Goal: Task Accomplishment & Management: Manage account settings

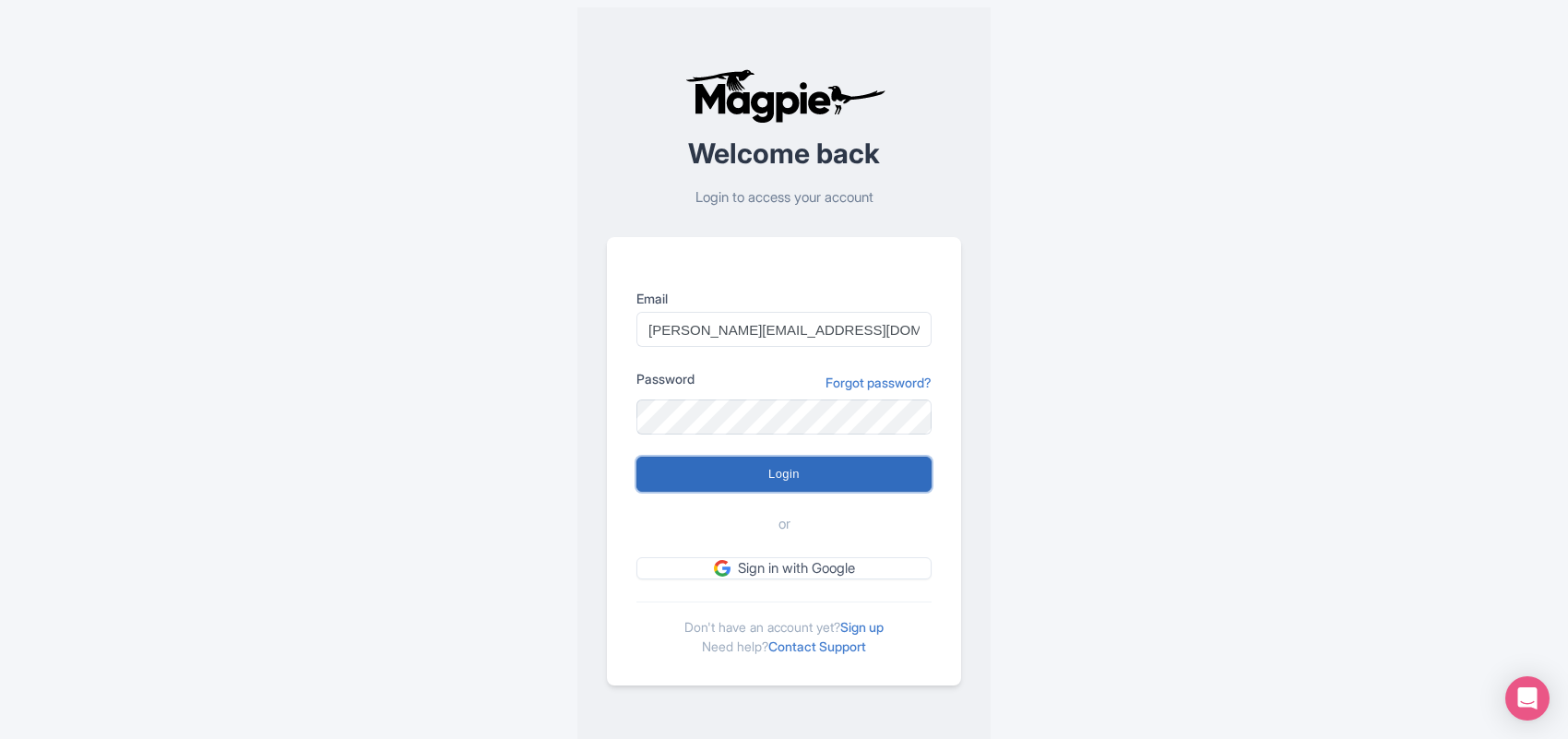
click at [743, 472] on input "Login" at bounding box center [784, 474] width 295 height 35
type input "Logging in..."
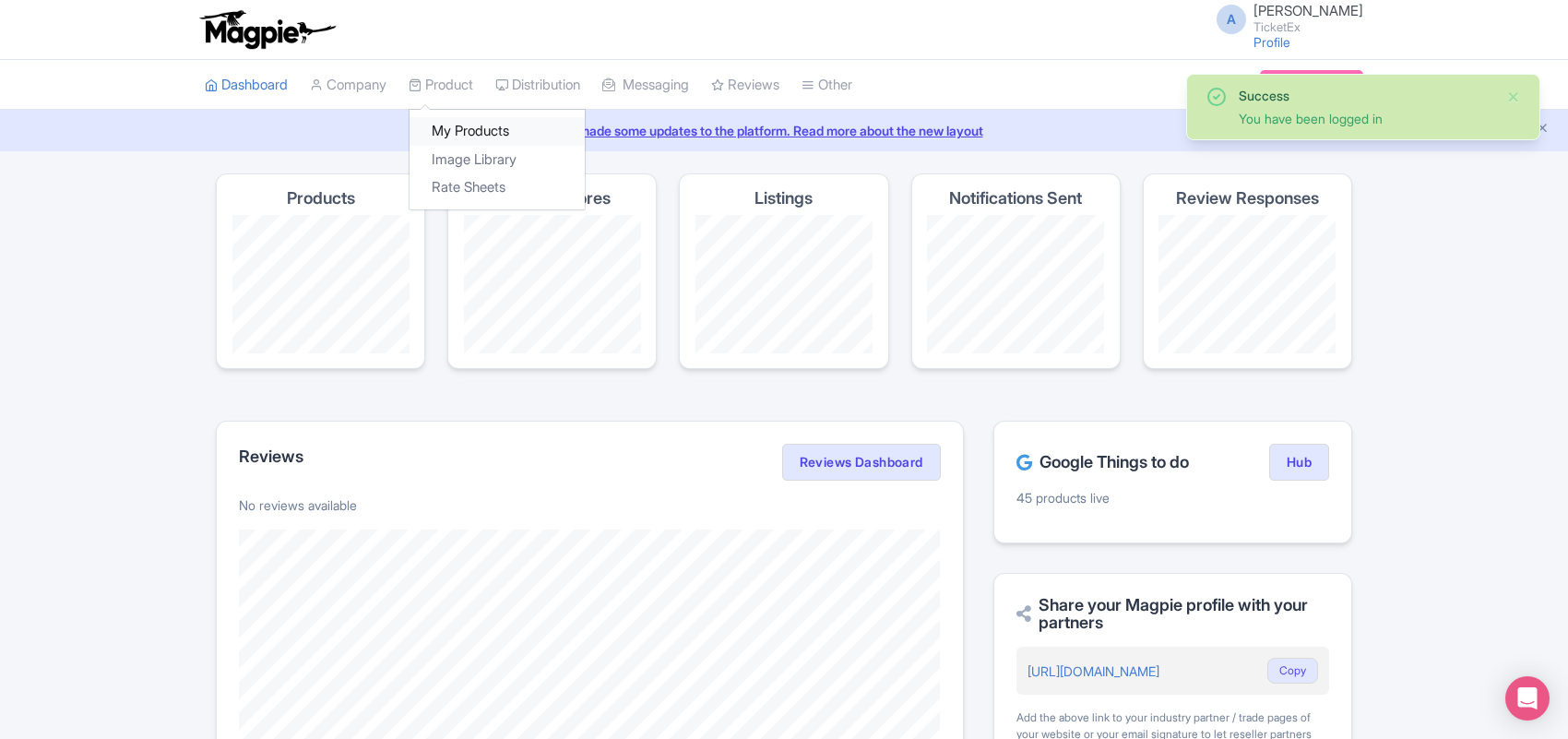
click at [469, 127] on link "My Products" at bounding box center [498, 132] width 175 height 29
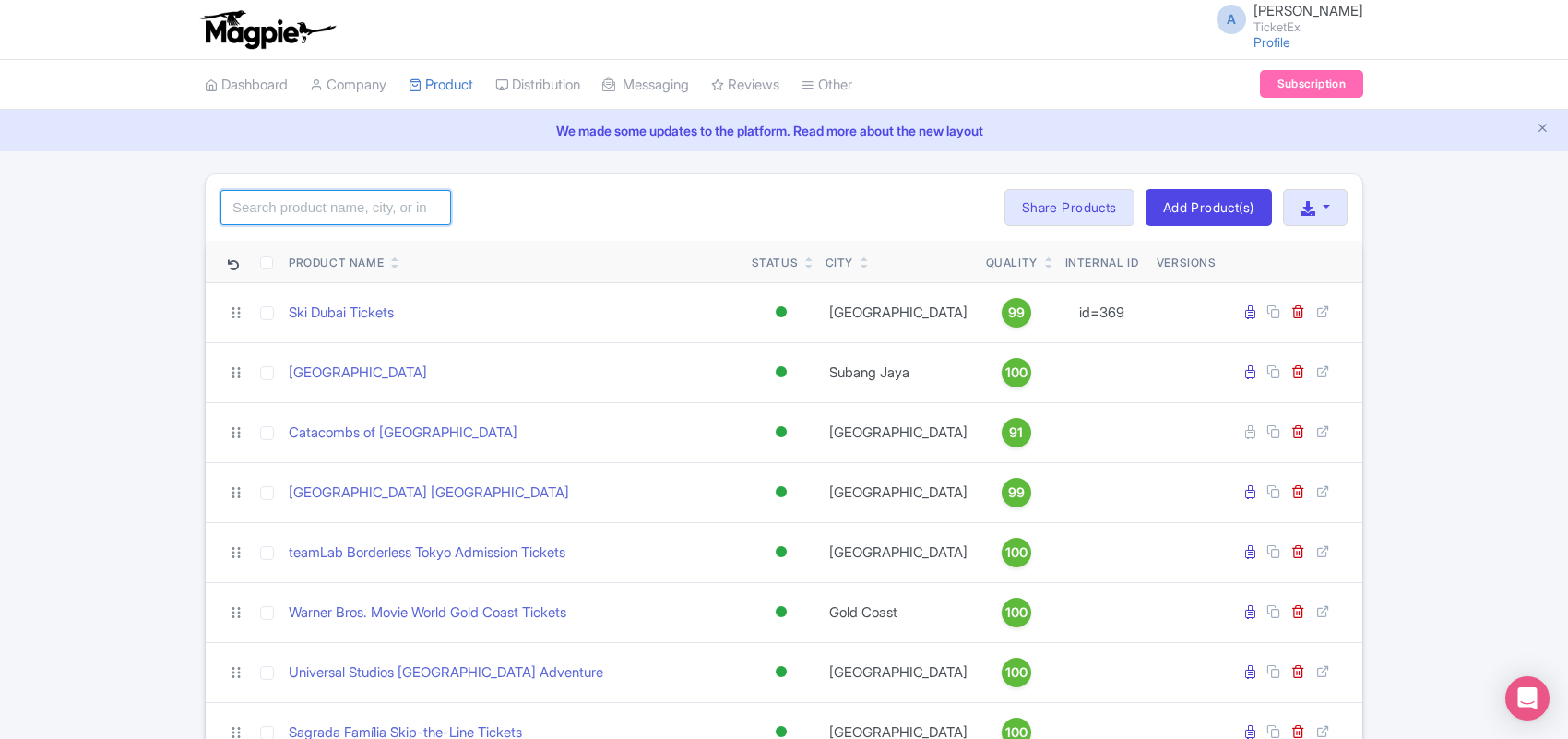
click at [337, 206] on input "search" at bounding box center [336, 207] width 231 height 35
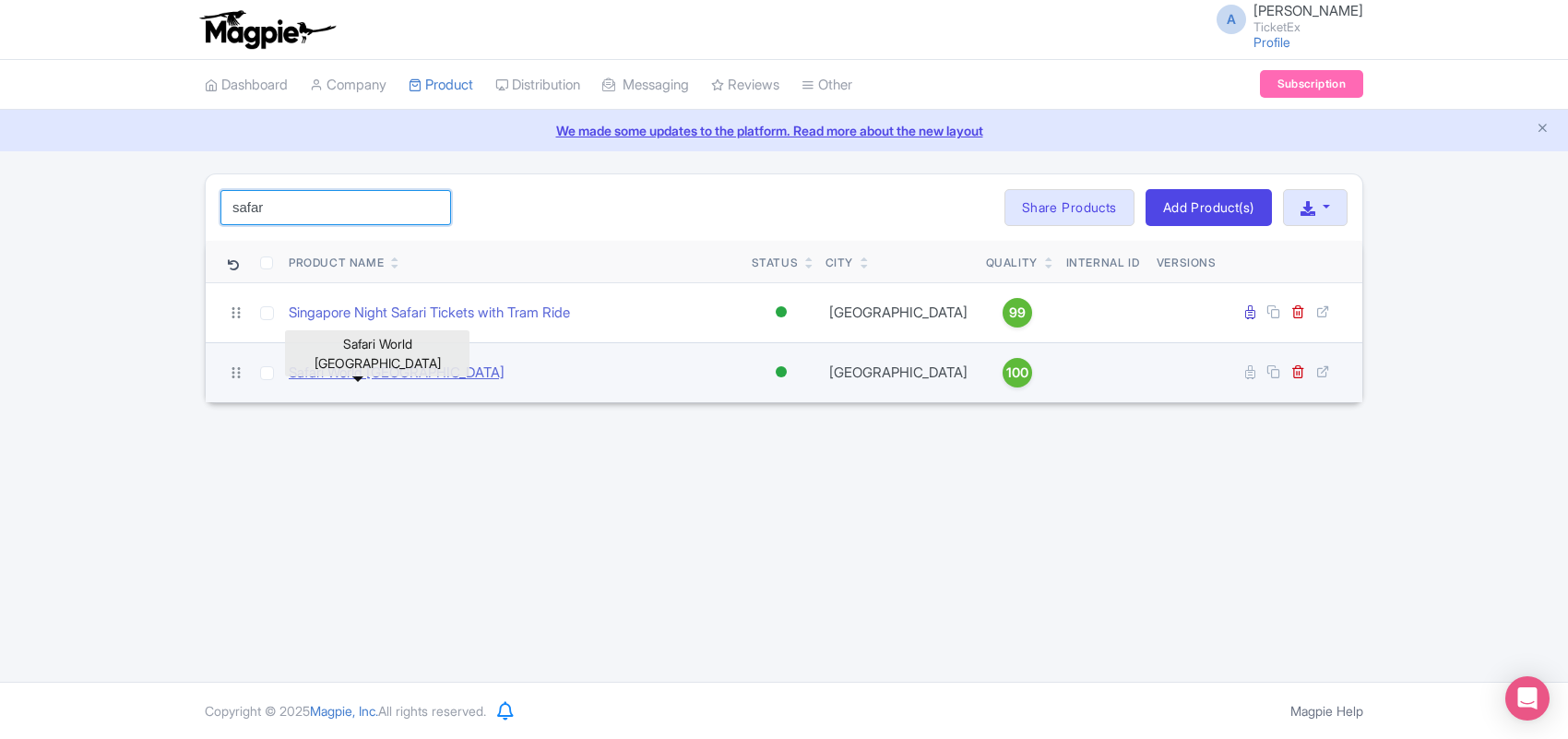
type input "safar"
click at [366, 377] on link "Safari World Bangkok" at bounding box center [397, 373] width 215 height 21
click at [387, 372] on link "Safari World [GEOGRAPHIC_DATA]" at bounding box center [397, 373] width 215 height 21
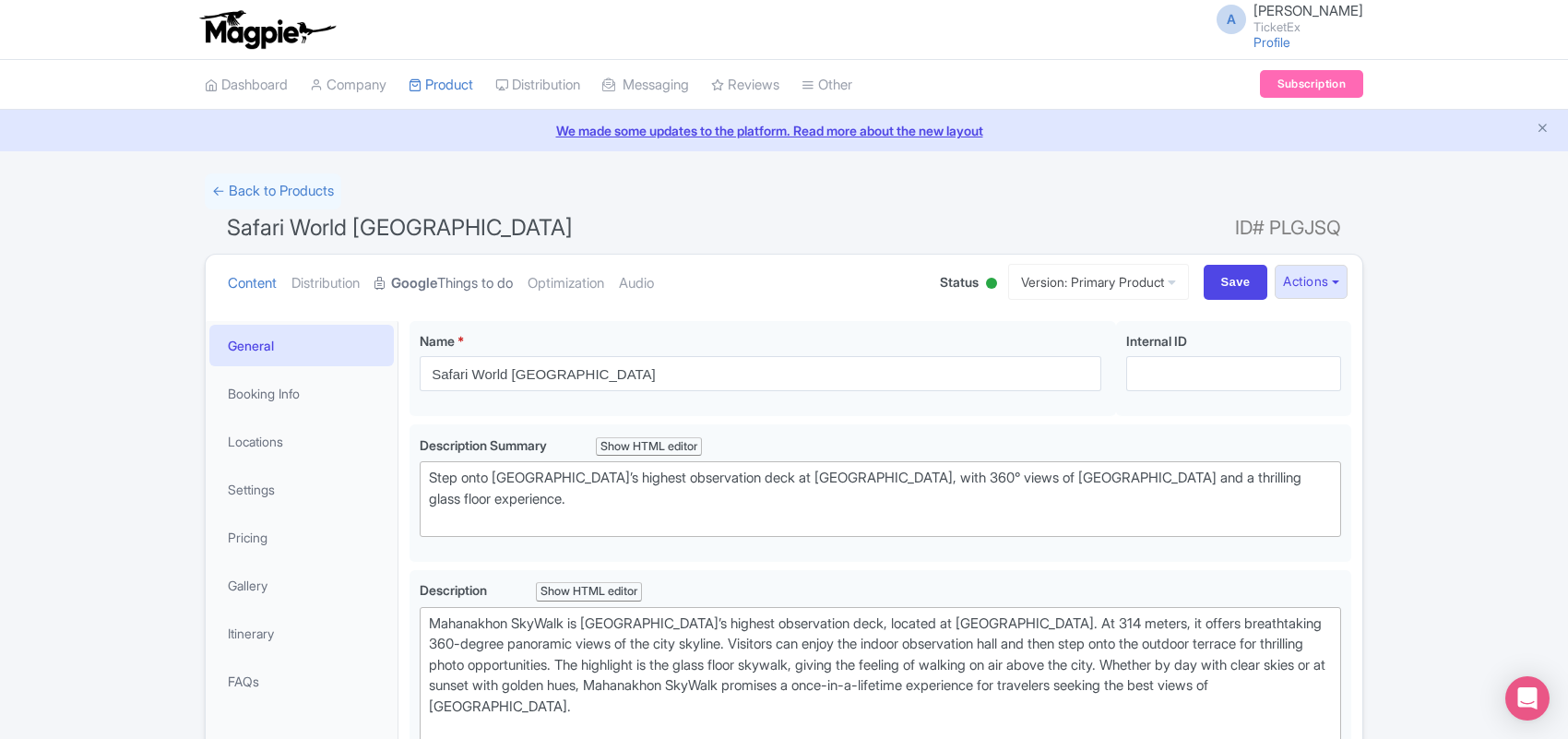
click at [487, 288] on link "Google Things to do" at bounding box center [443, 283] width 138 height 58
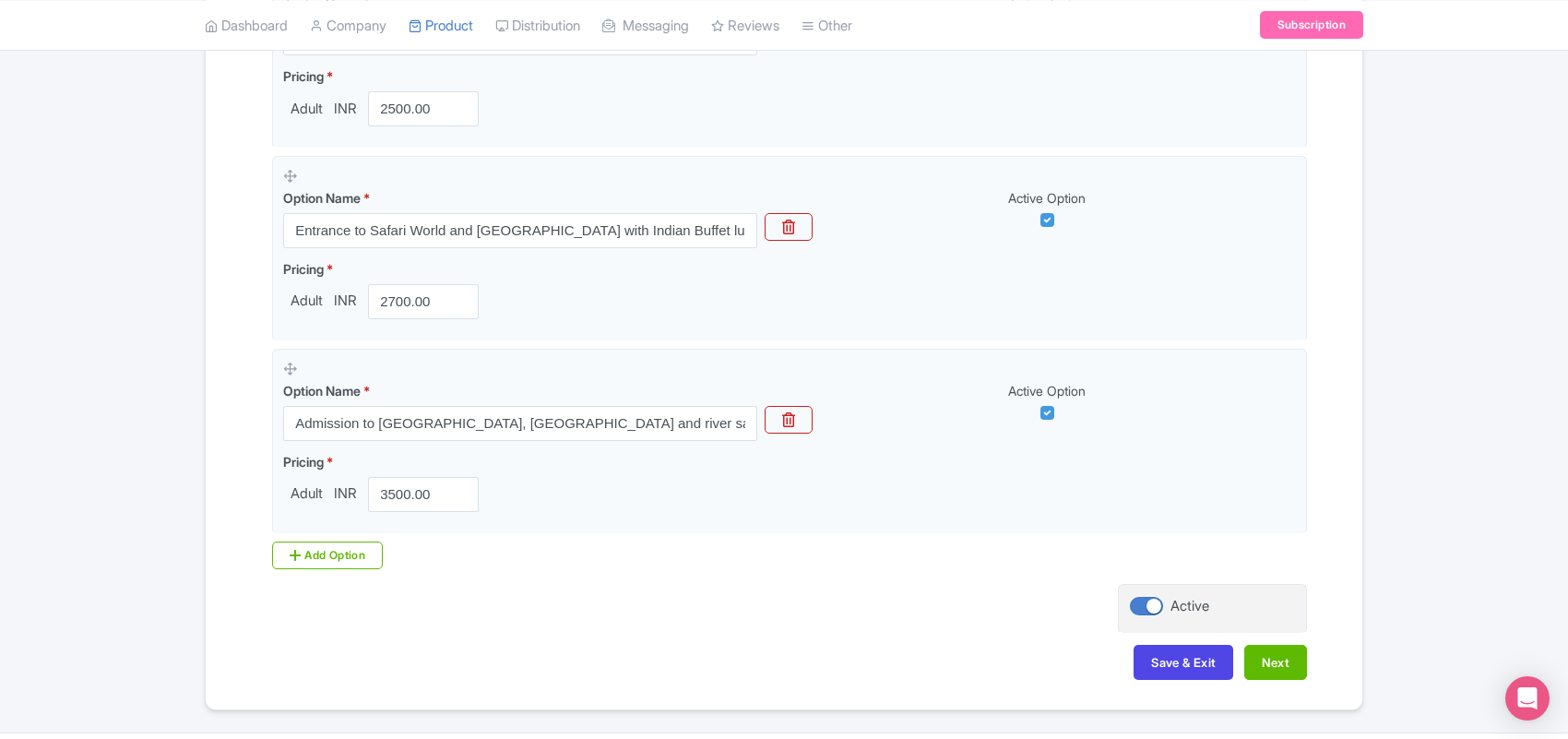
scroll to position [1330, 0]
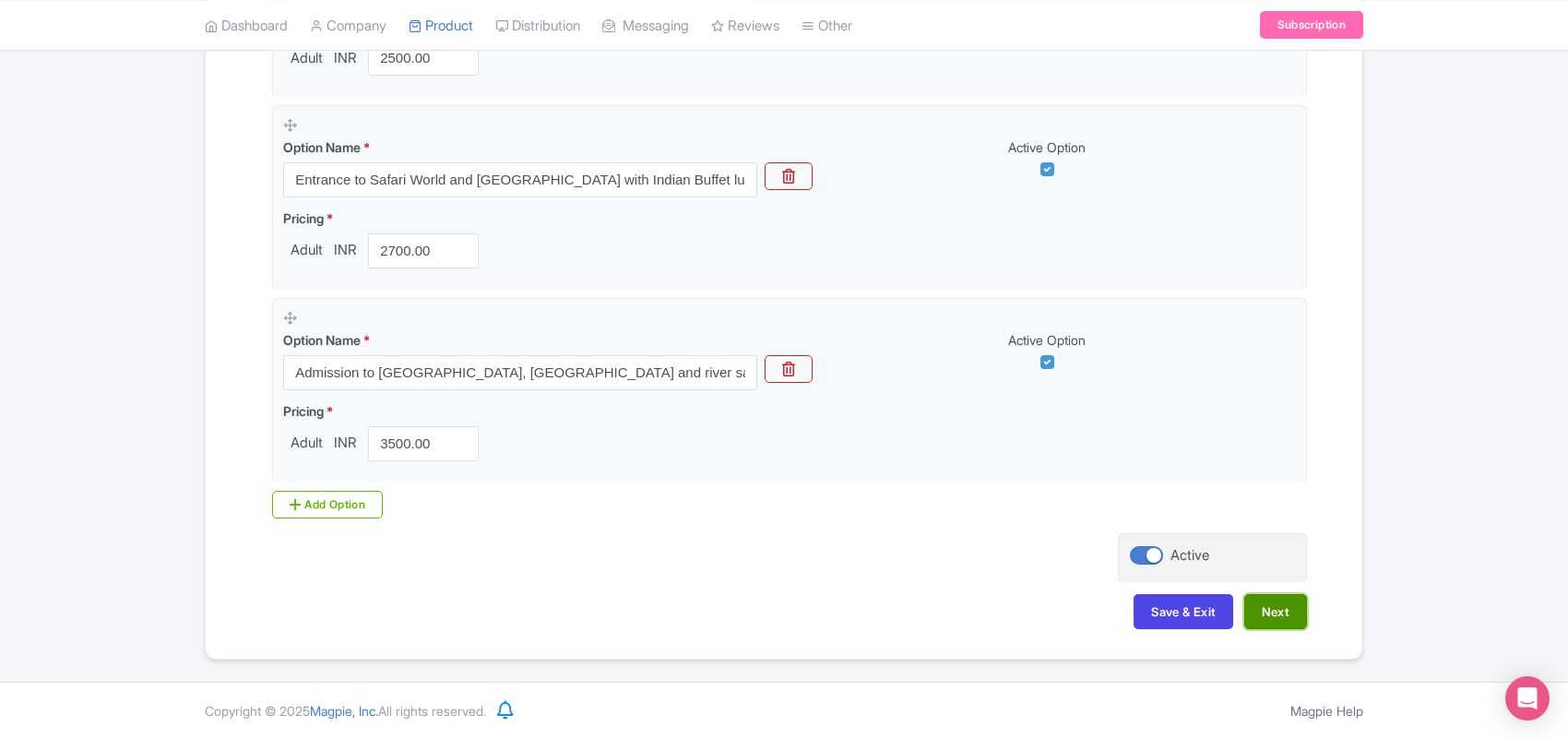
click at [1277, 616] on button "Next" at bounding box center [1276, 611] width 63 height 35
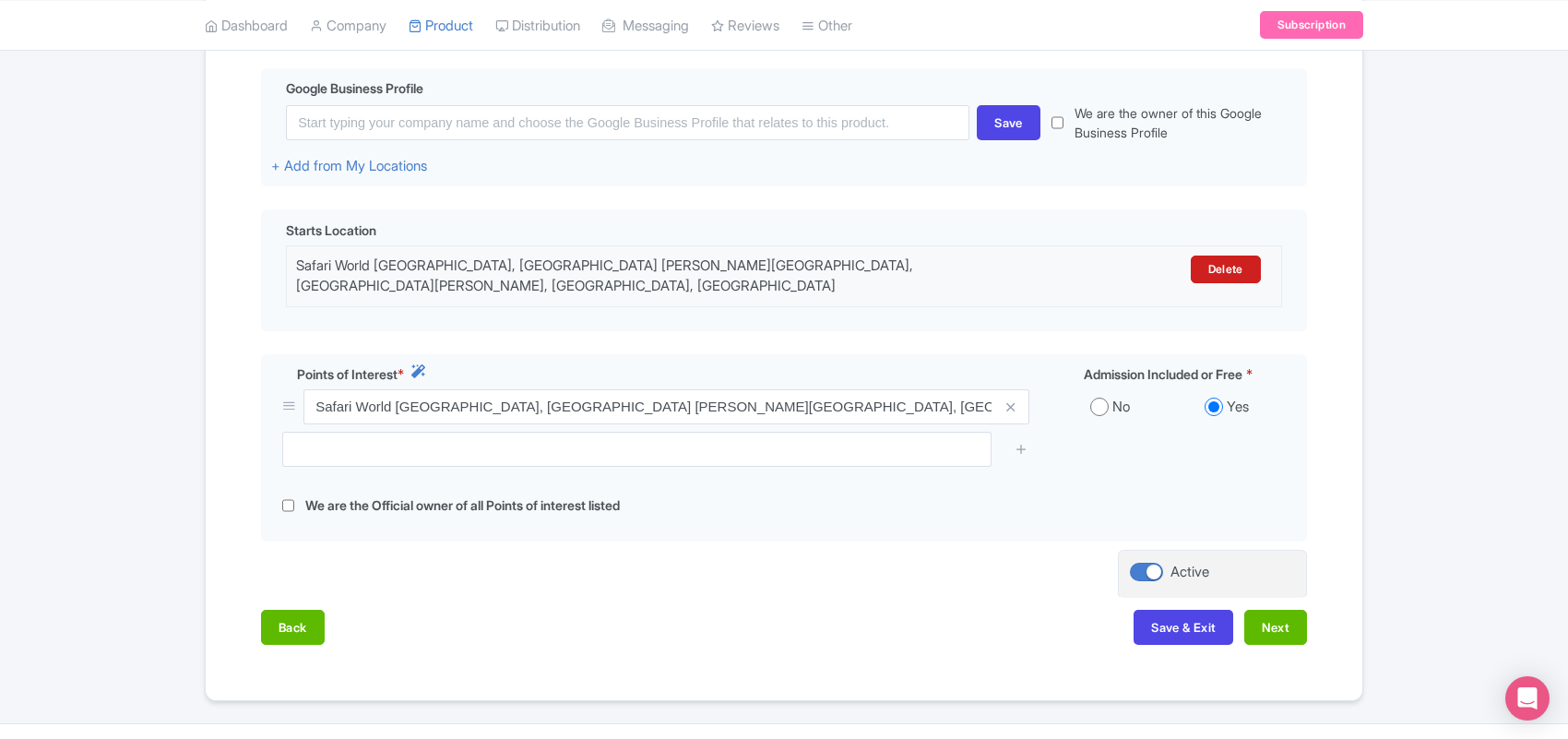
scroll to position [469, 0]
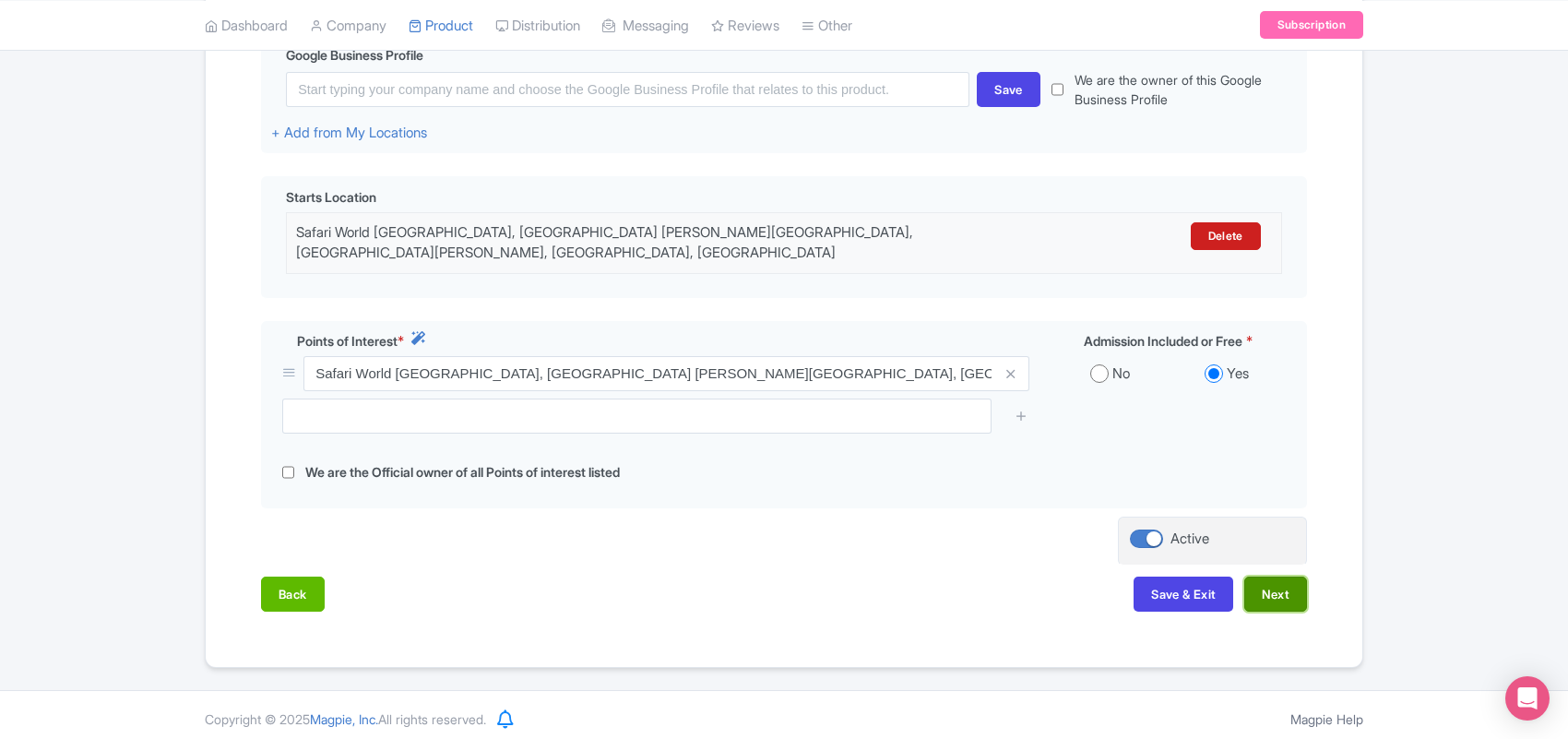
click at [1280, 587] on button "Next" at bounding box center [1276, 594] width 63 height 35
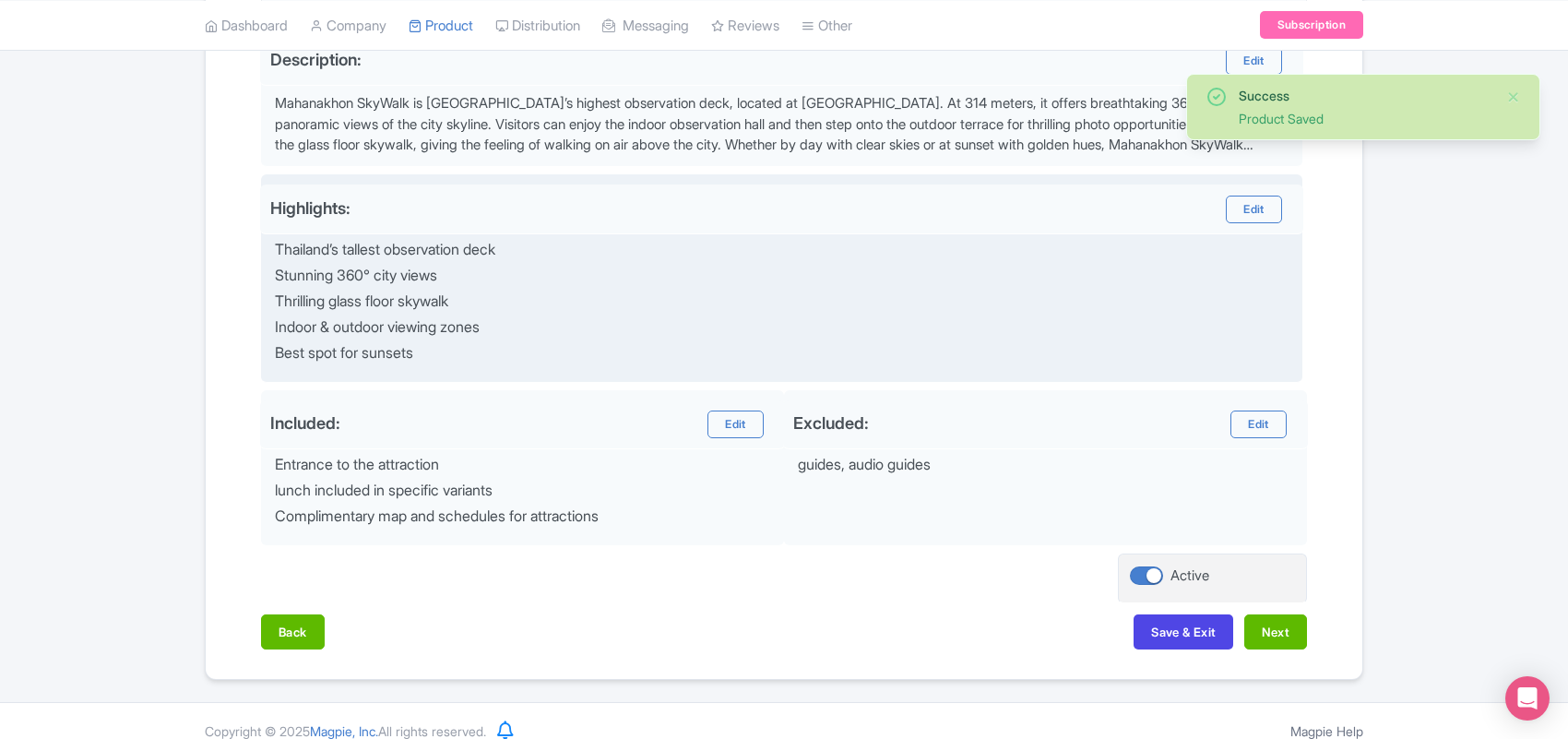
scroll to position [653, 0]
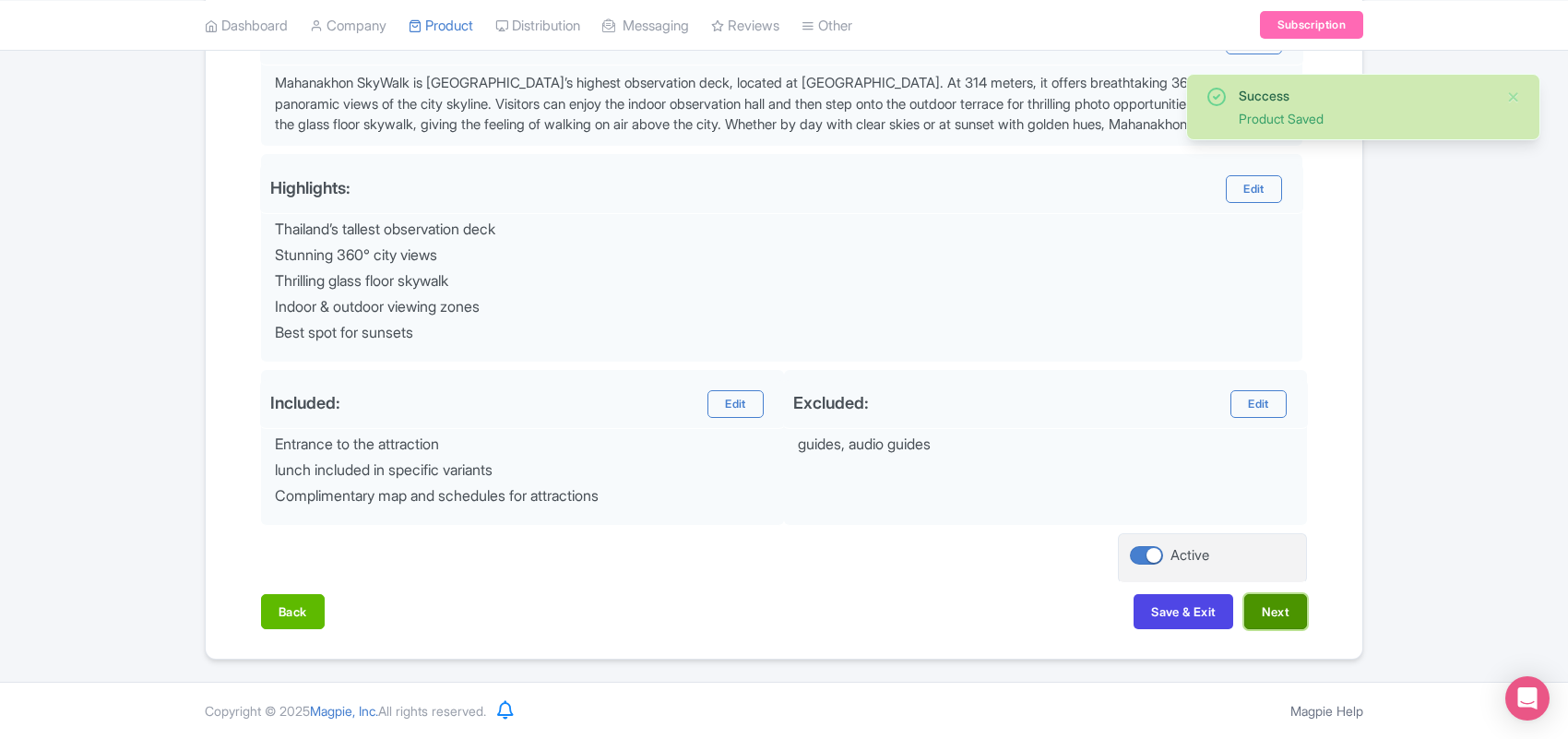
click at [1271, 612] on button "Next" at bounding box center [1276, 611] width 63 height 35
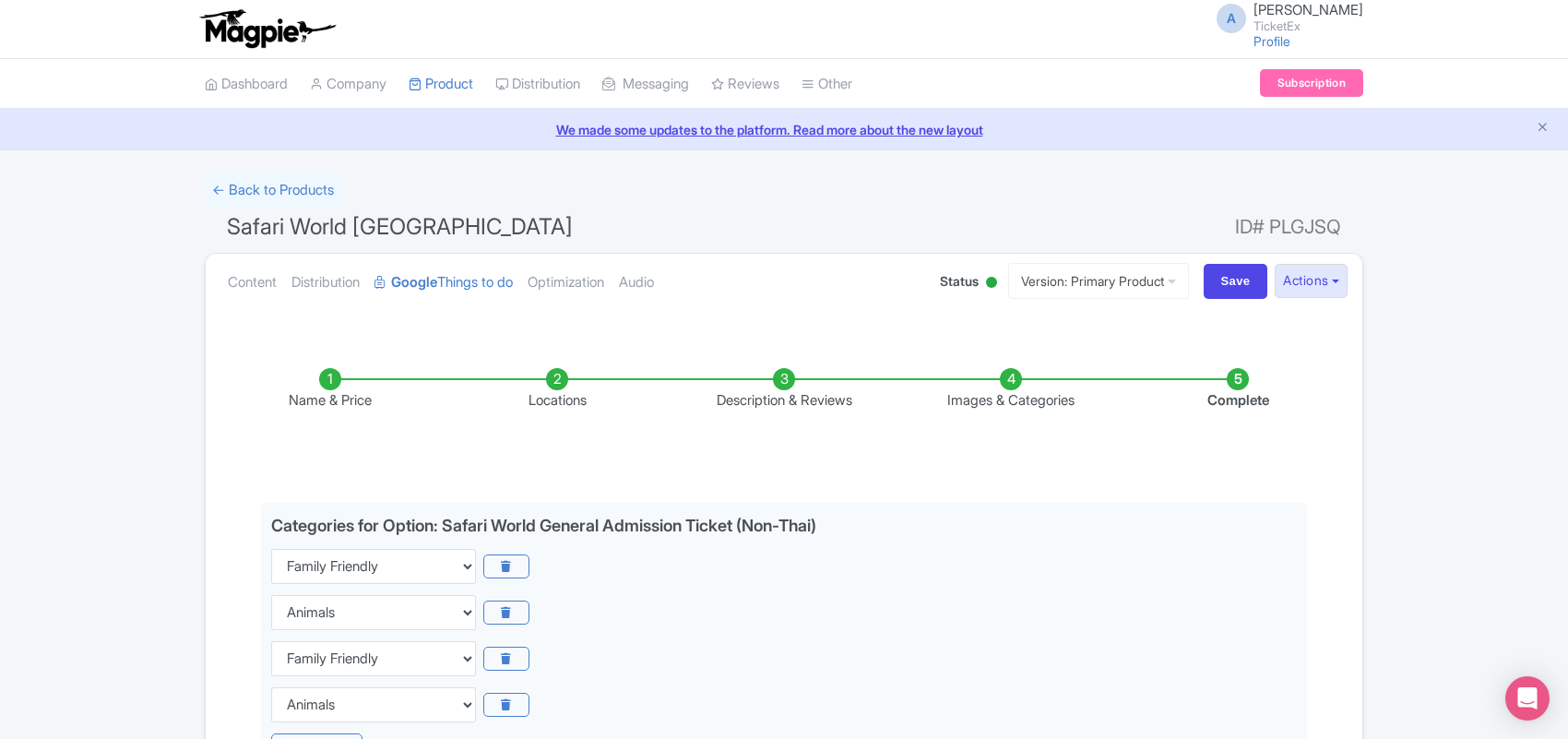
scroll to position [0, 0]
click at [258, 278] on link "Content" at bounding box center [252, 283] width 49 height 58
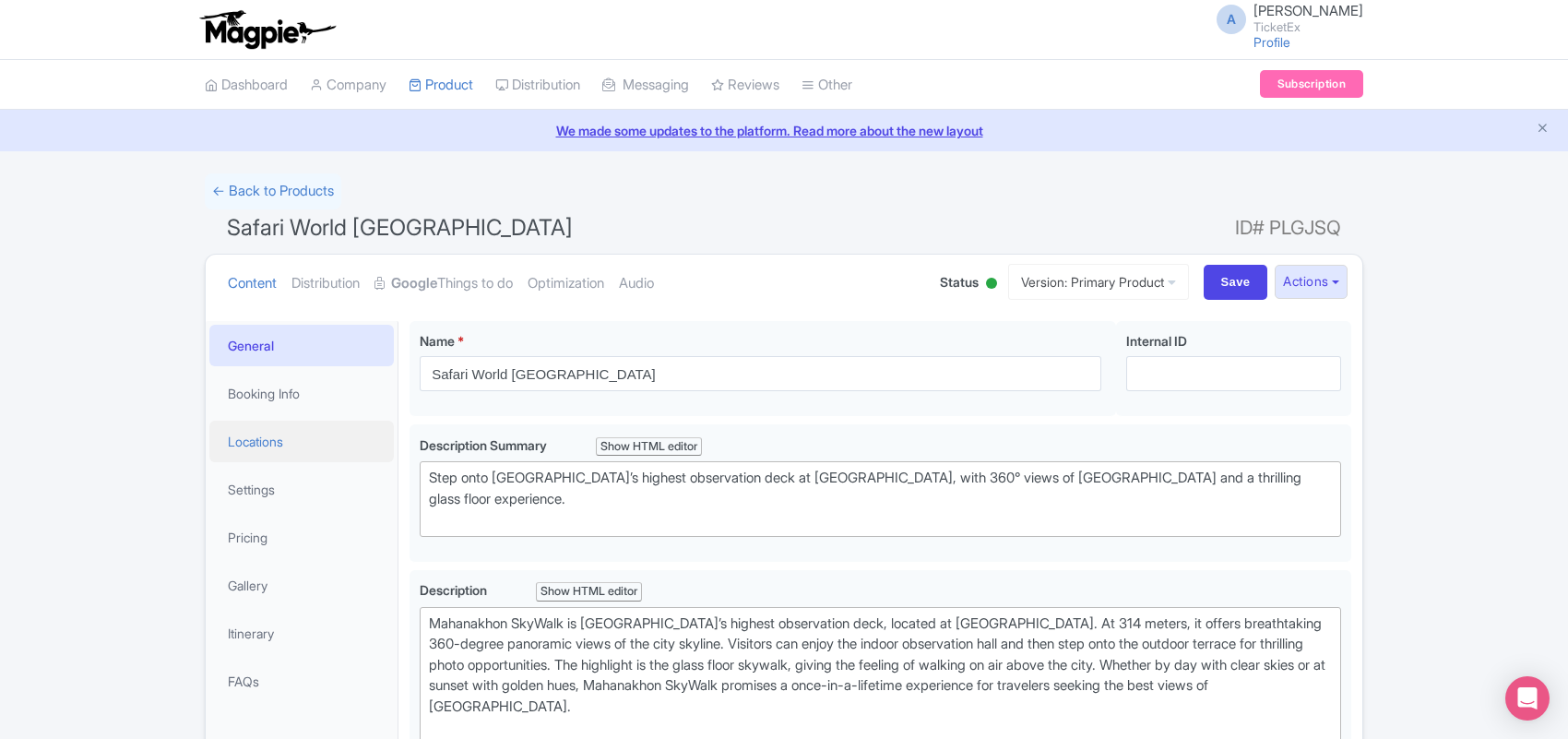
click at [287, 443] on link "Locations" at bounding box center [302, 441] width 185 height 42
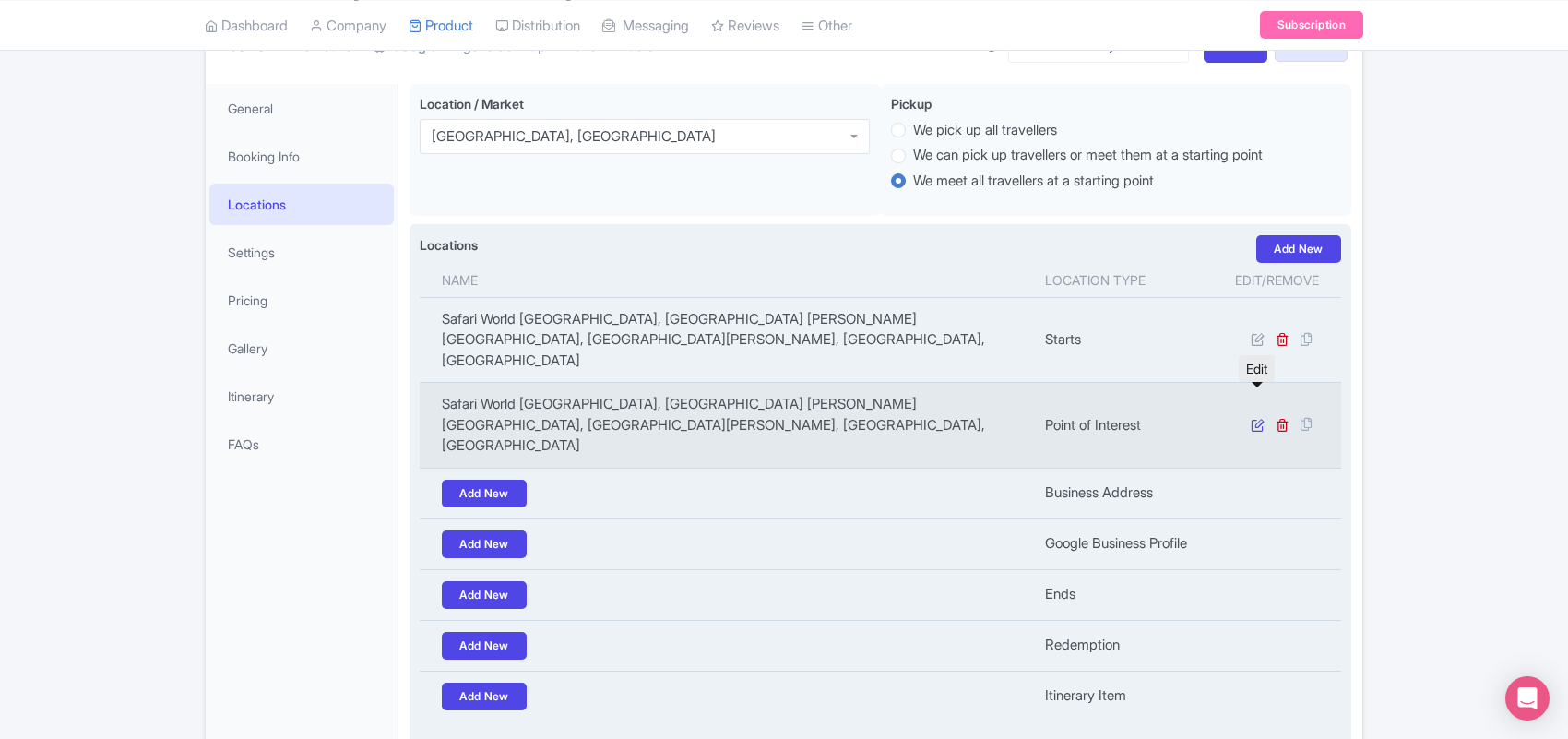
scroll to position [352, 0]
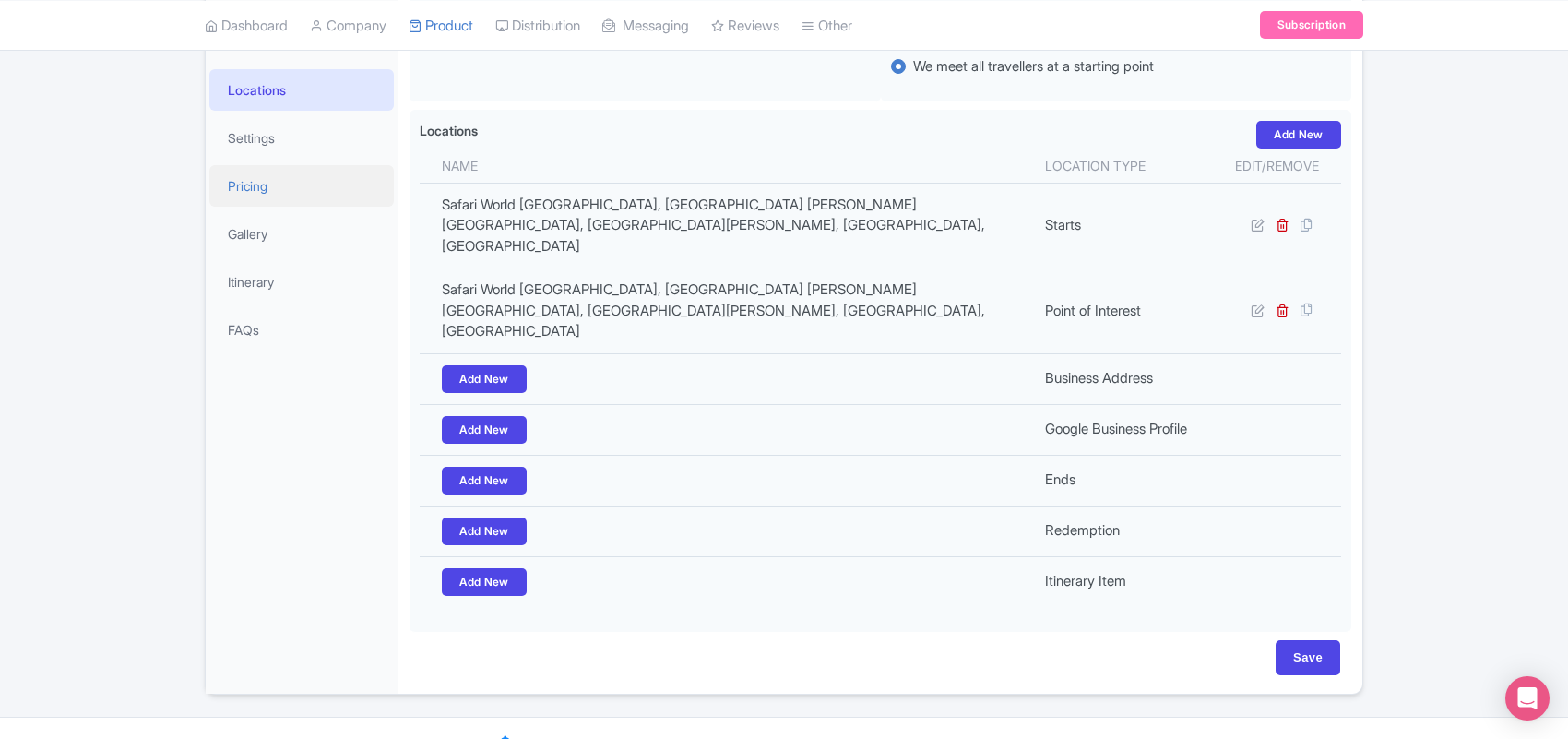
click at [255, 186] on link "Pricing" at bounding box center [302, 186] width 185 height 42
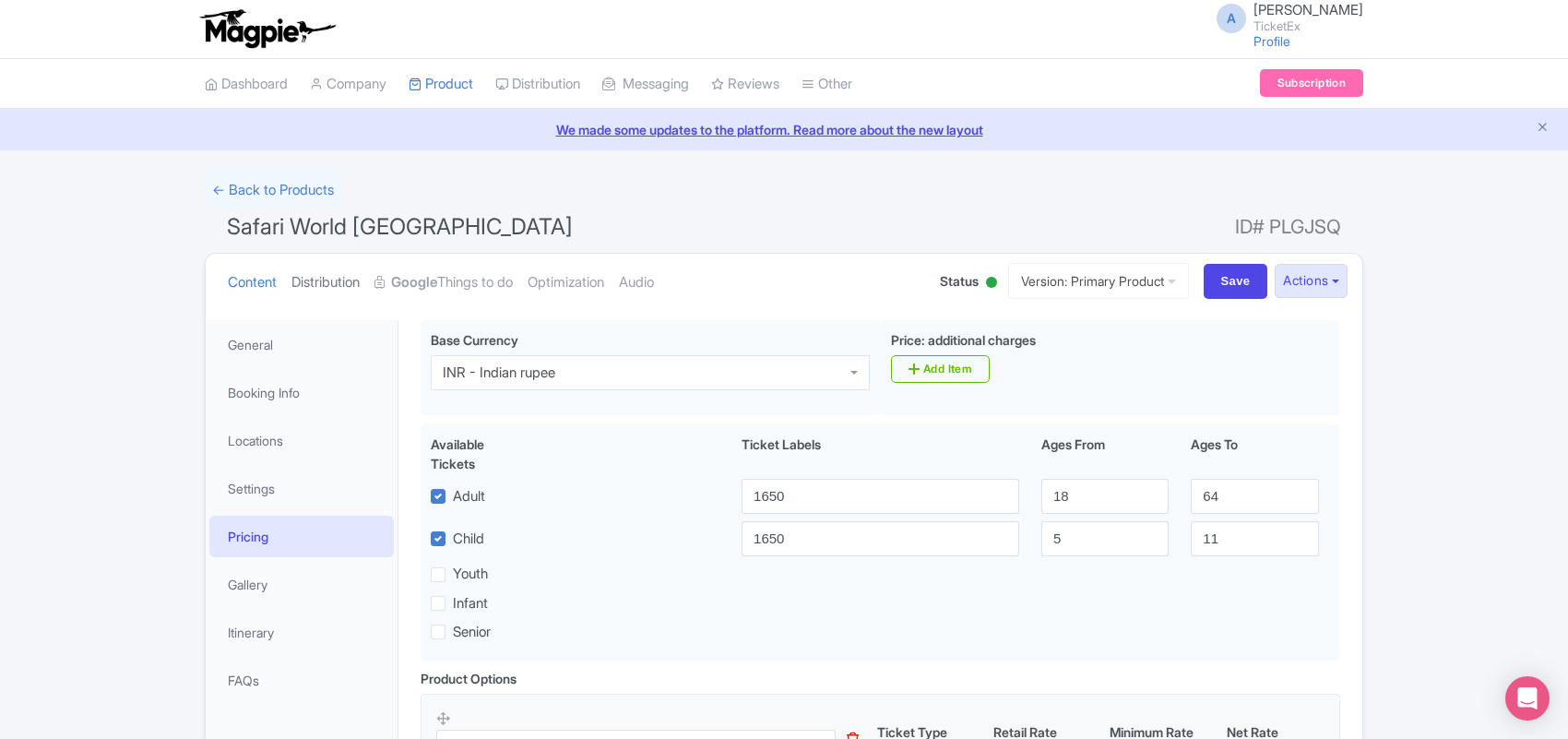
scroll to position [0, 0]
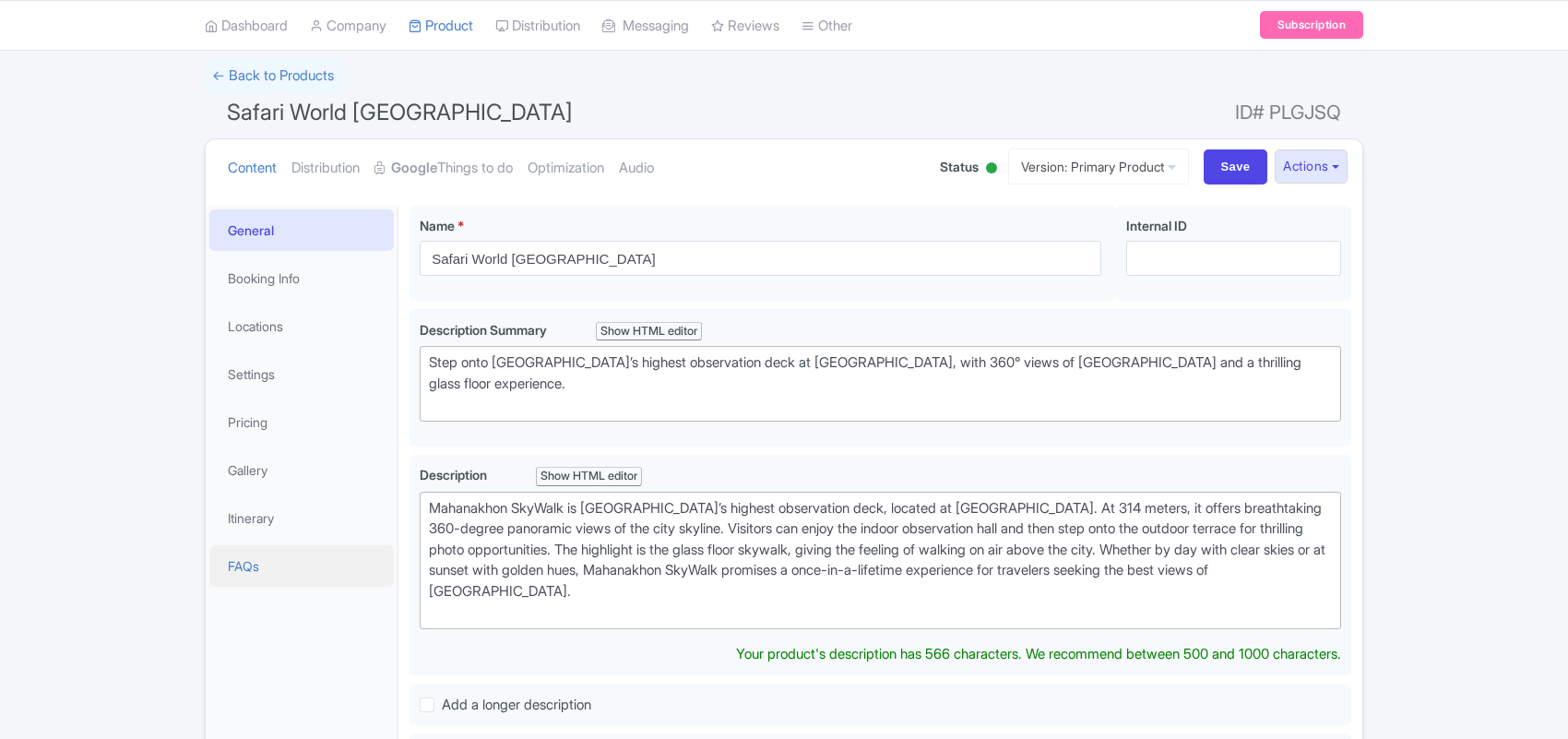
scroll to position [115, 0]
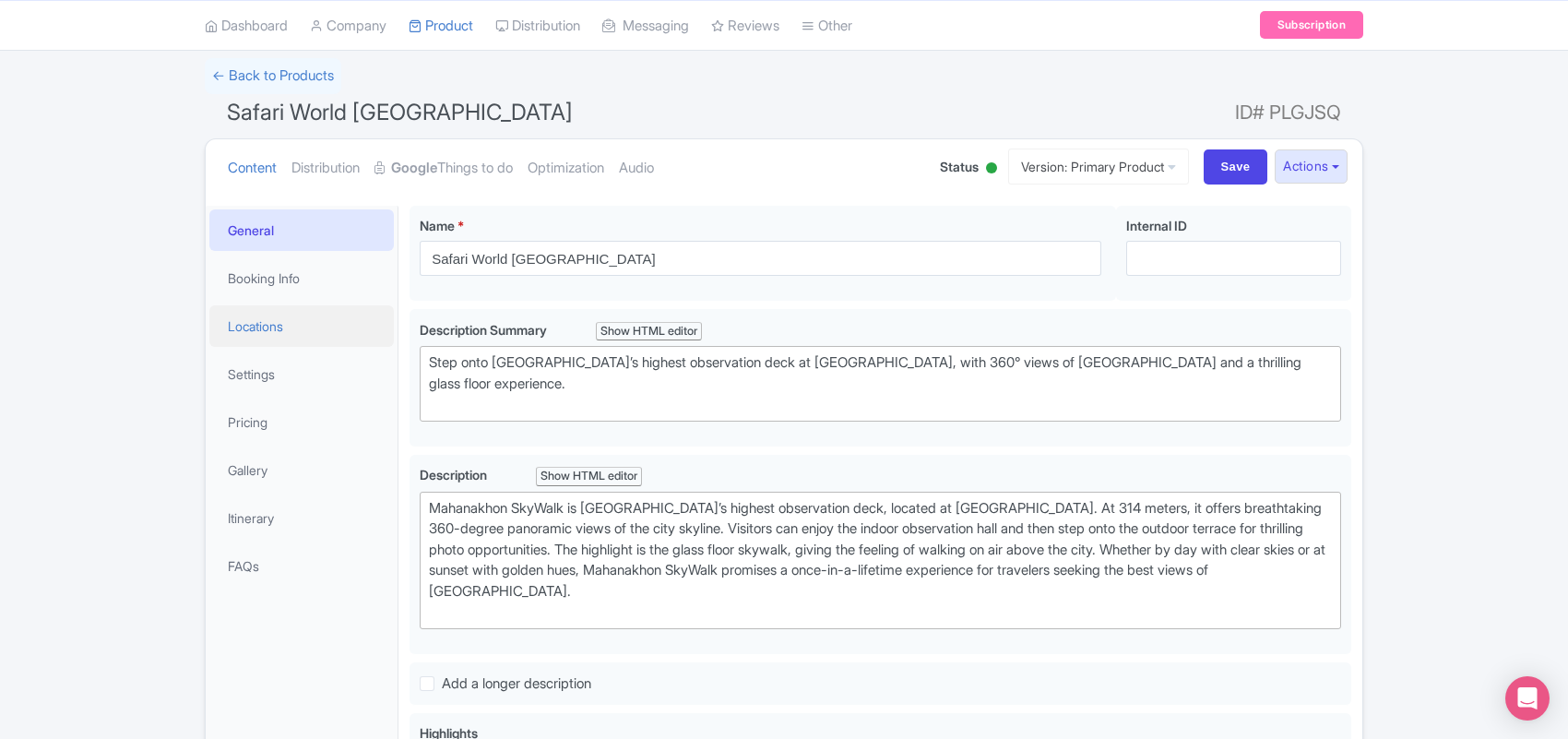
click at [260, 321] on link "Locations" at bounding box center [302, 326] width 185 height 42
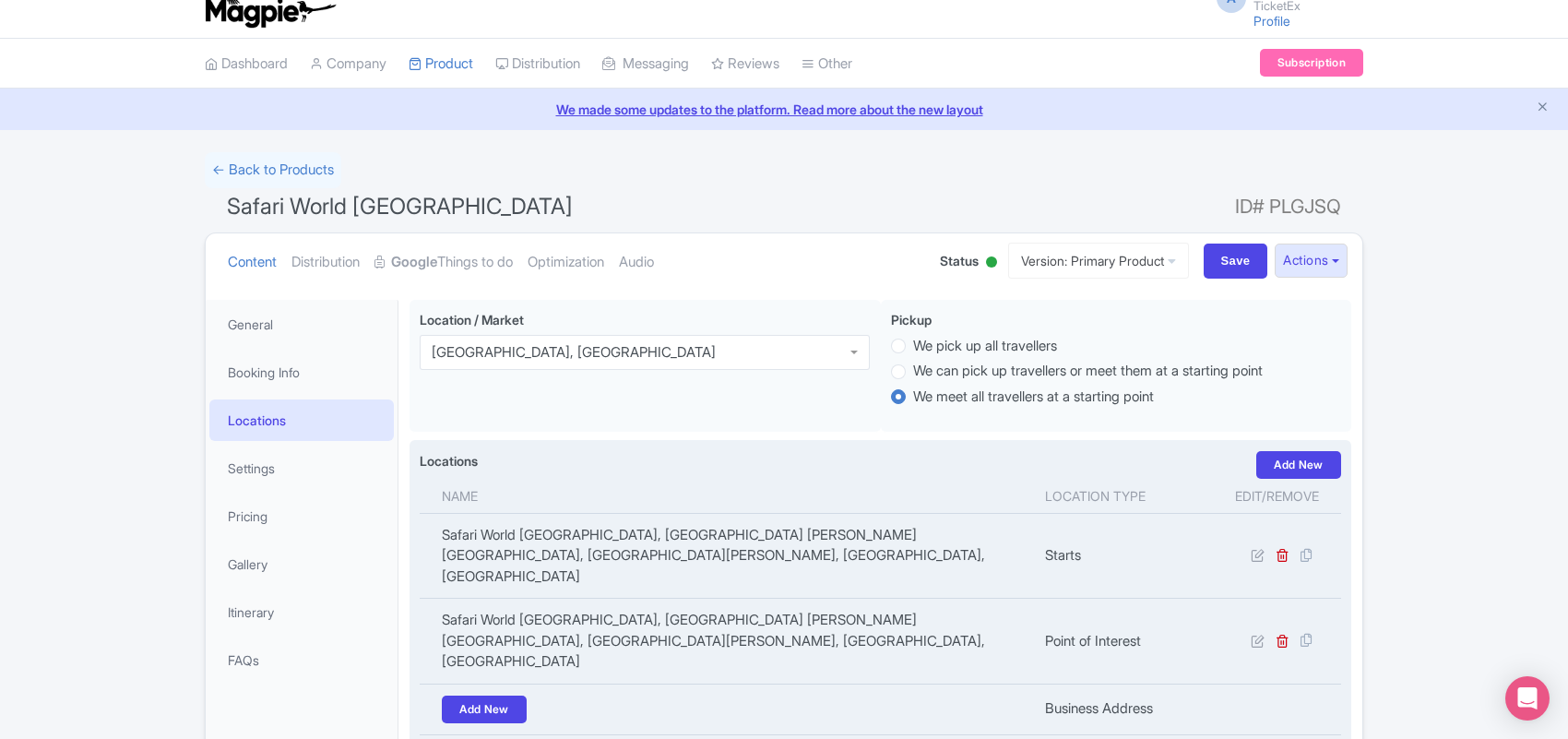
scroll to position [6, 0]
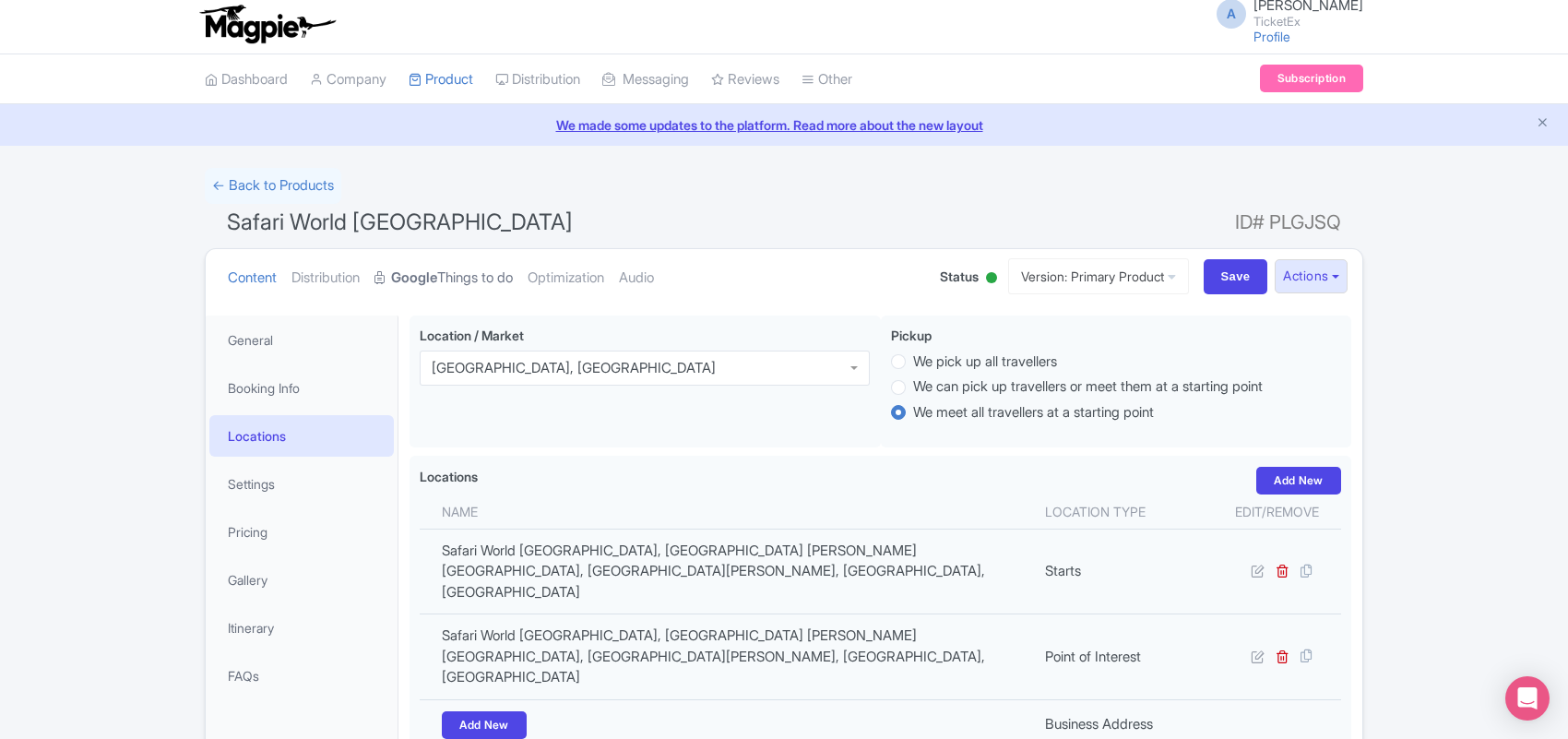
click at [469, 279] on link "Google Things to do" at bounding box center [443, 277] width 138 height 58
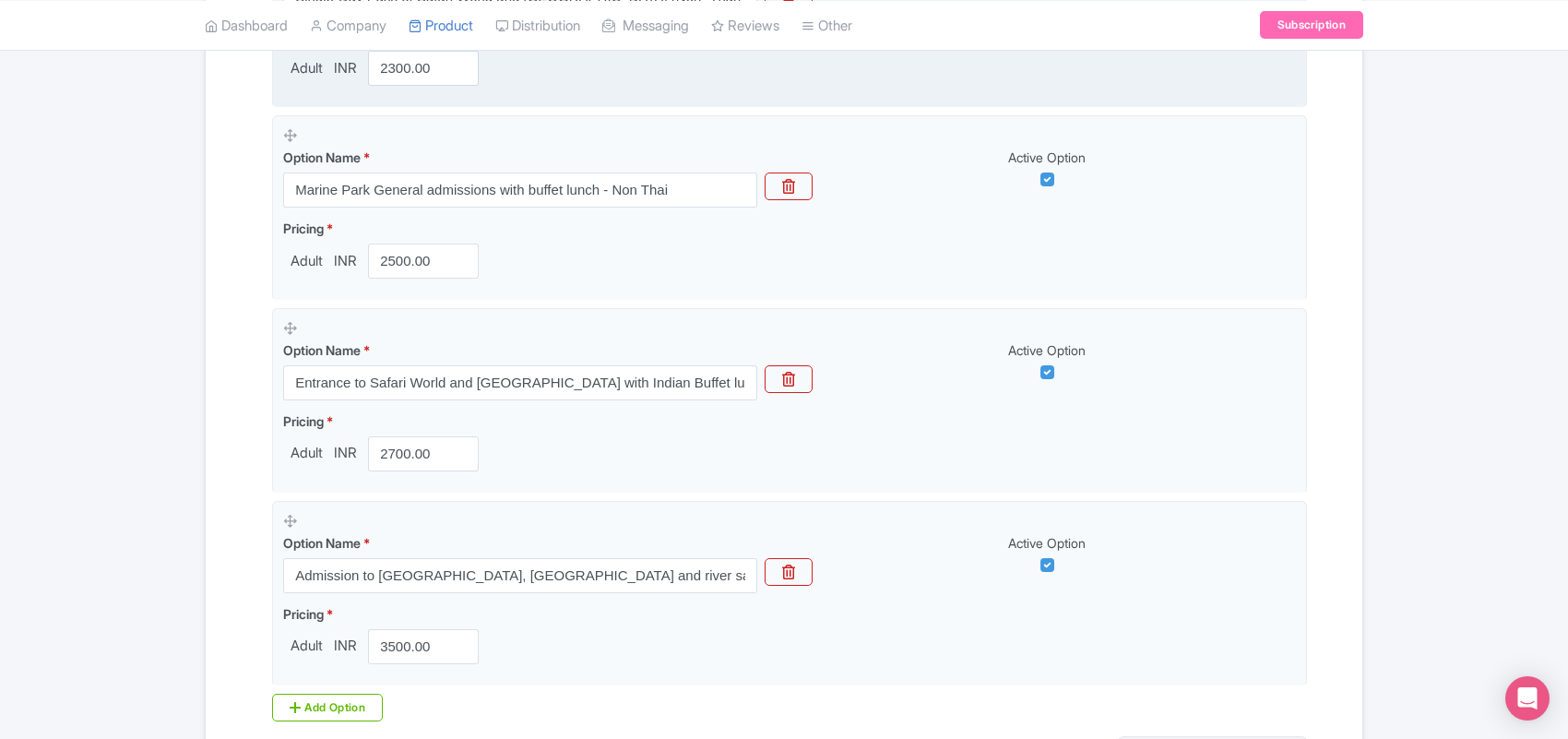
scroll to position [1330, 0]
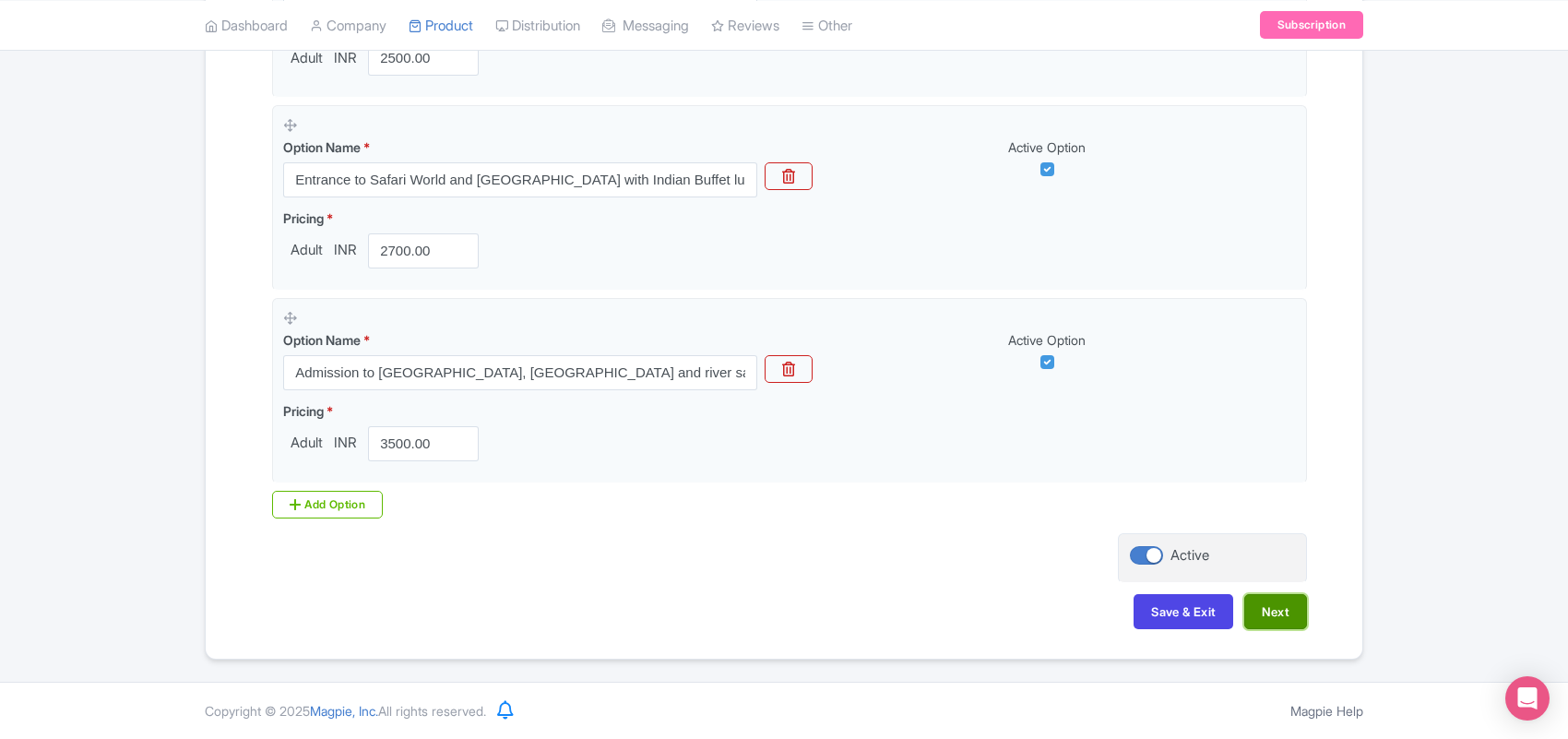
click at [1245, 607] on button "Next" at bounding box center [1276, 611] width 63 height 35
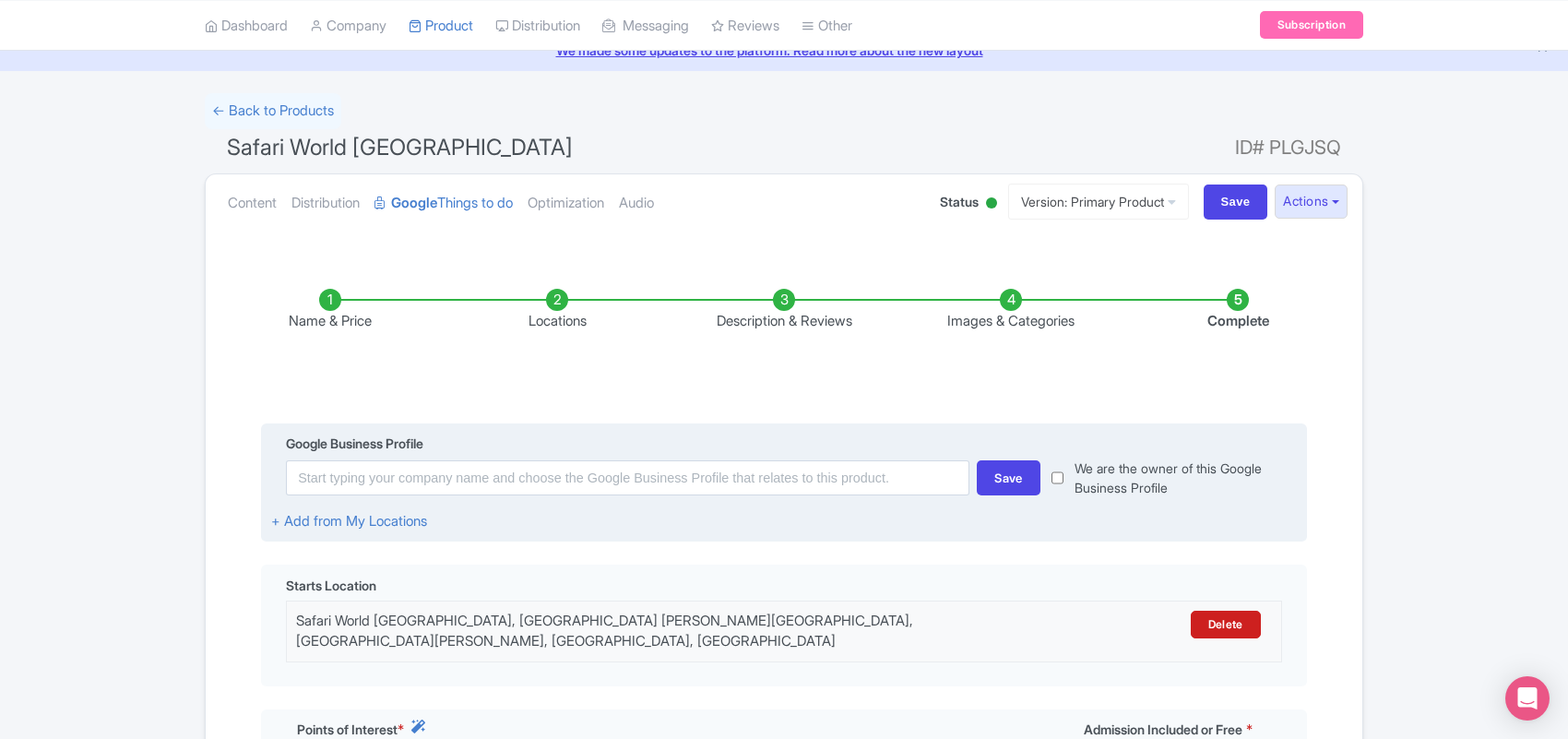
scroll to position [0, 0]
